Goal: Check status: Check status

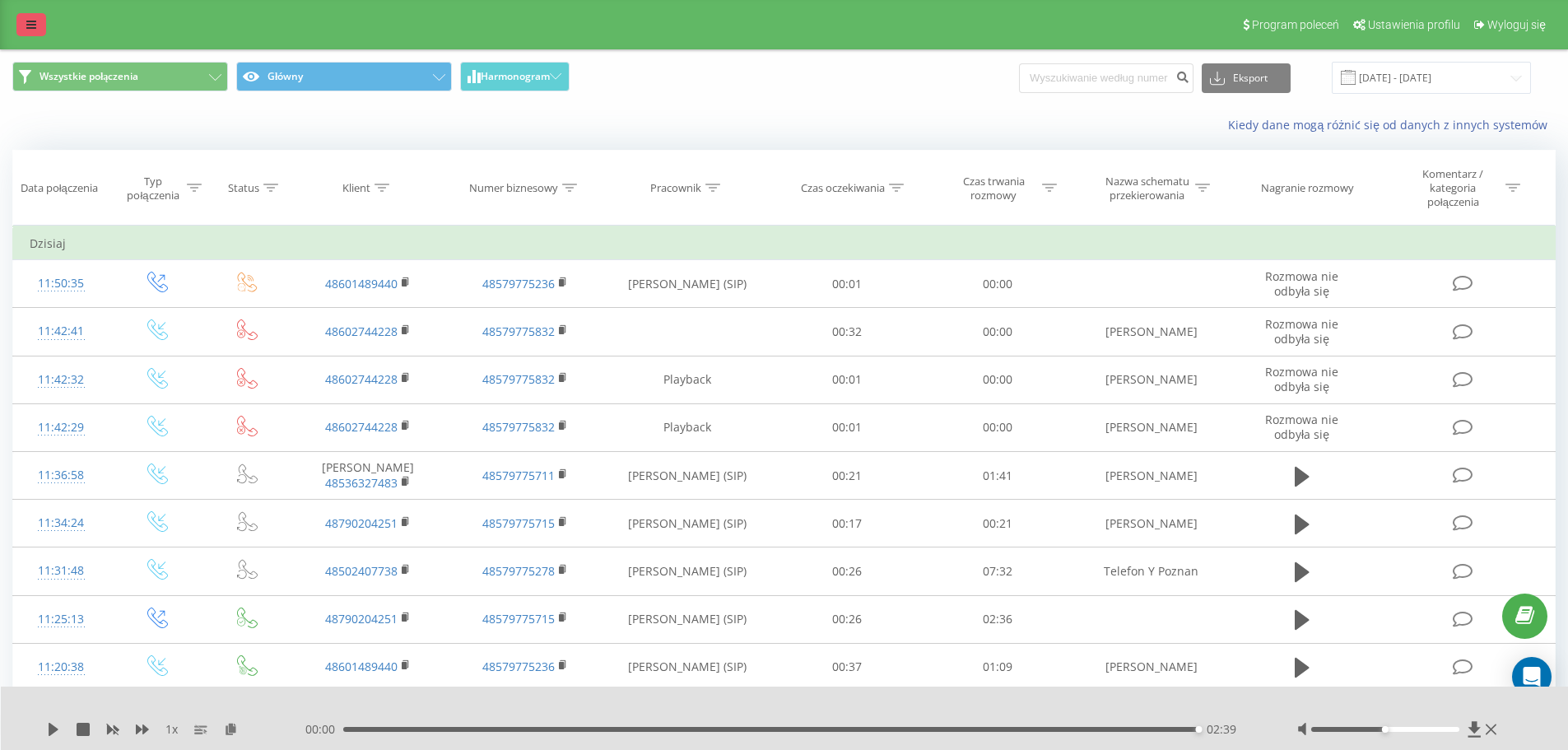
click at [34, 30] on icon at bounding box center [32, 25] width 10 height 12
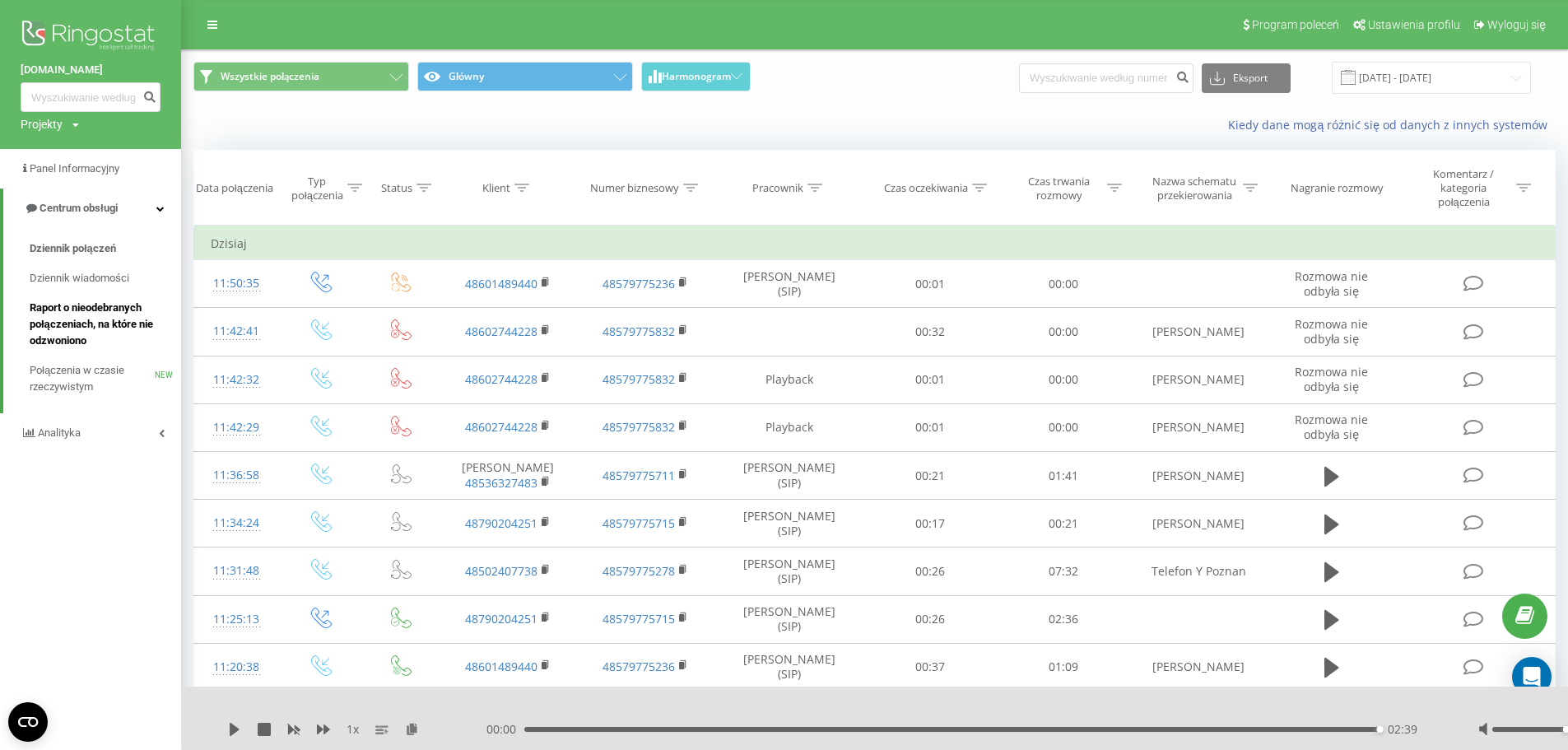
click at [116, 303] on span "Raport o nieodebranych połączeniach, na które nie odzwoniono" at bounding box center [101, 324] width 143 height 49
